Goal: Information Seeking & Learning: Learn about a topic

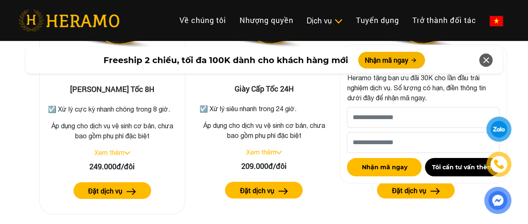
scroll to position [1530, 0]
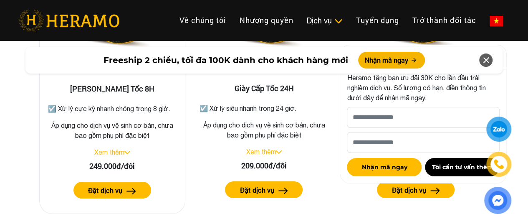
click at [119, 192] on label "Đặt dịch vụ" at bounding box center [105, 190] width 34 height 10
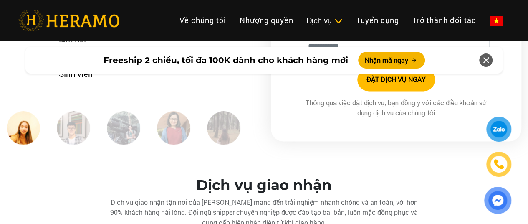
scroll to position [2347, 0]
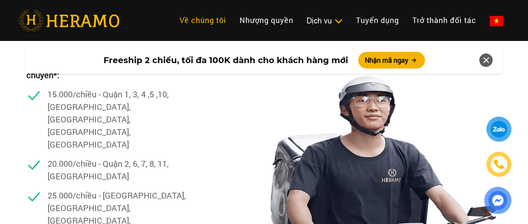
click at [173, 22] on link "Về chúng tôi" at bounding box center [203, 20] width 60 height 18
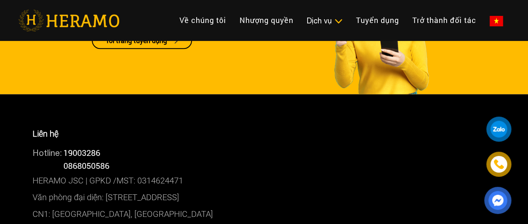
scroll to position [2248, 0]
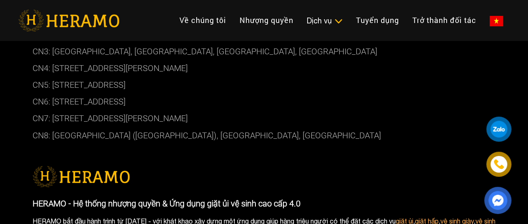
click at [54, 48] on p "CN3: [GEOGRAPHIC_DATA], [GEOGRAPHIC_DATA], [GEOGRAPHIC_DATA], [GEOGRAPHIC_DATA]" at bounding box center [264, 51] width 463 height 17
